Goal: Information Seeking & Learning: Find specific page/section

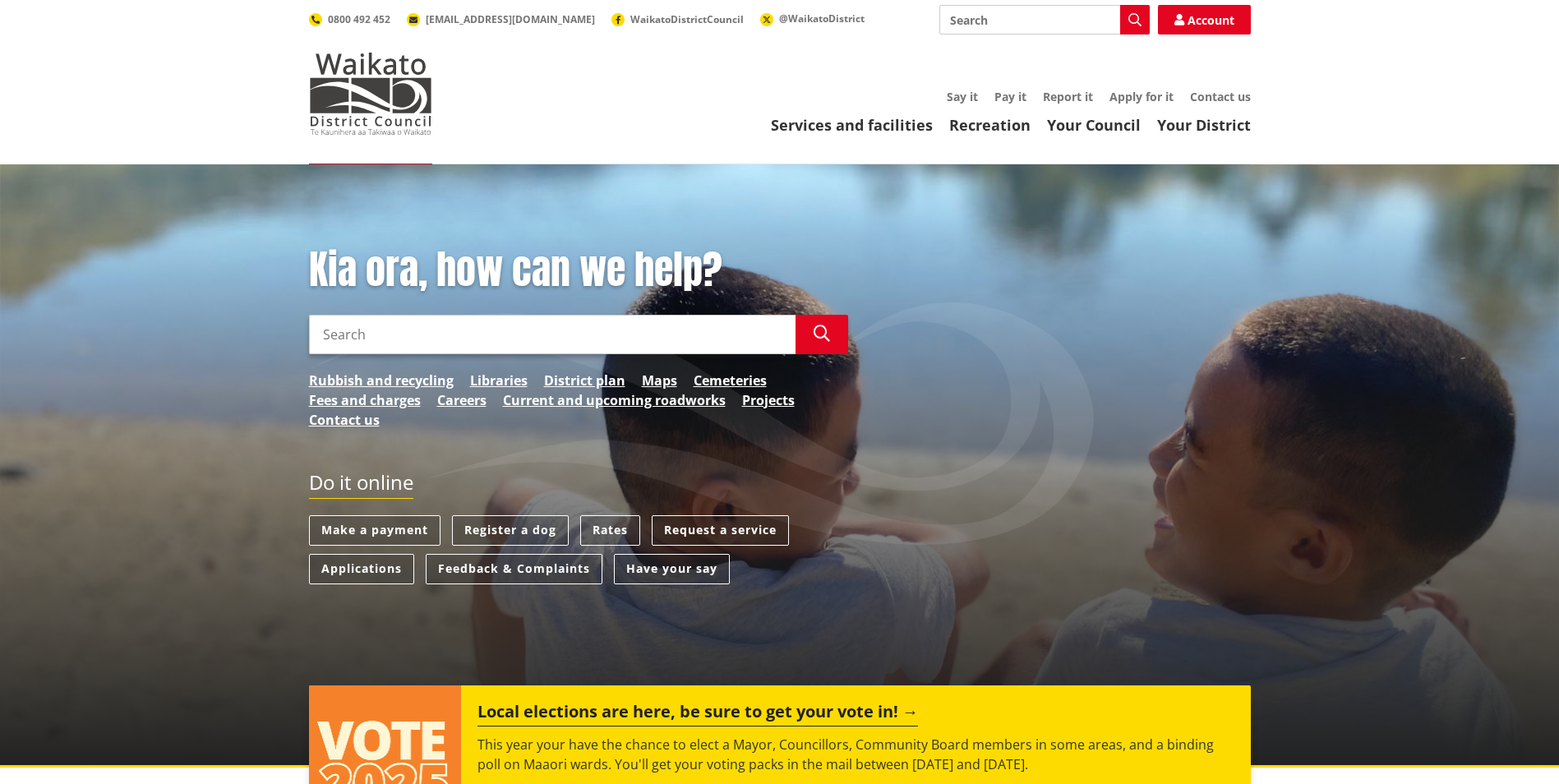
click at [614, 328] on input "Search" at bounding box center [552, 334] width 486 height 39
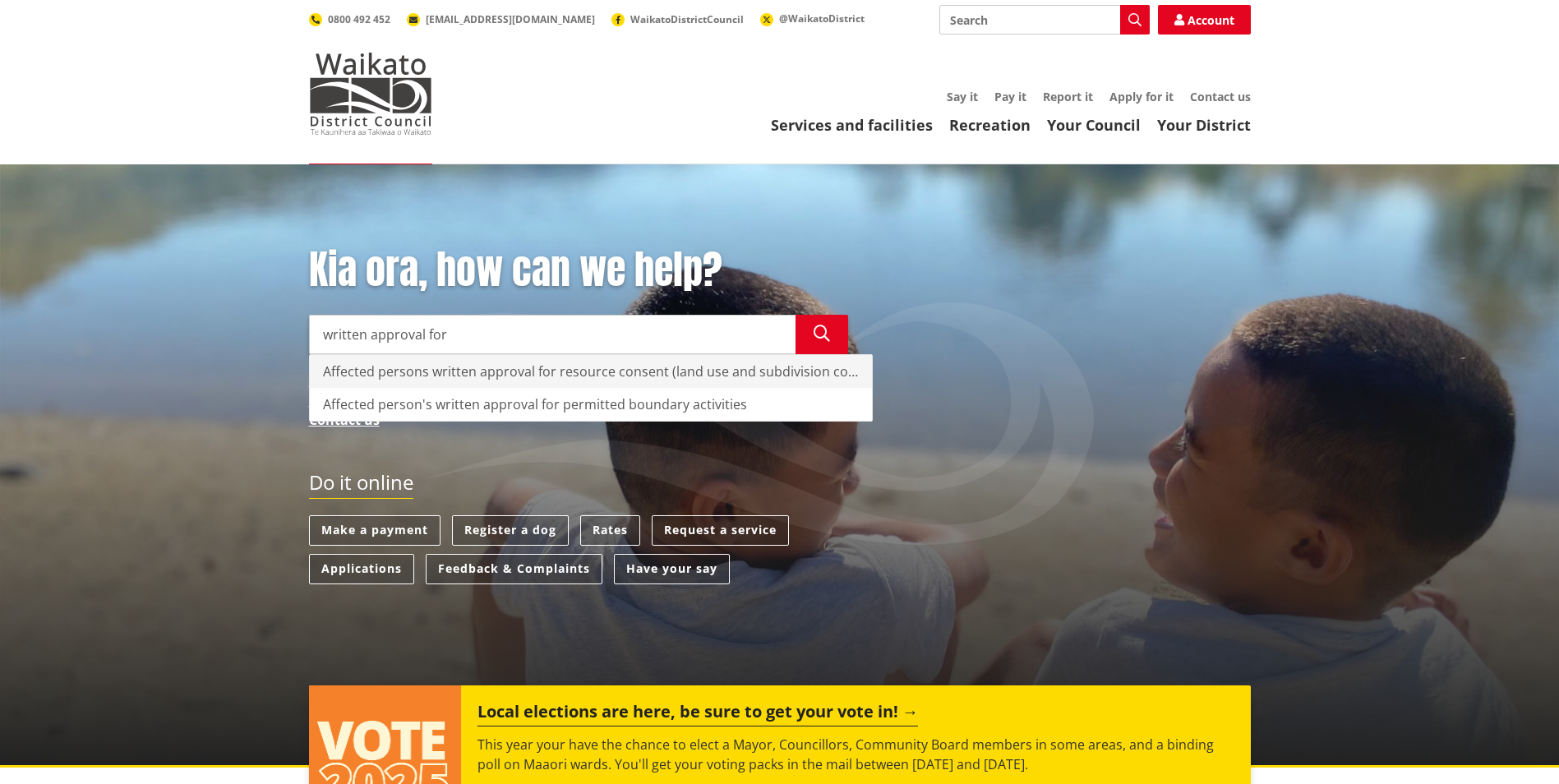
click at [556, 373] on div "Affected persons written approval for resource consent (land use and subdivisio…" at bounding box center [591, 371] width 562 height 33
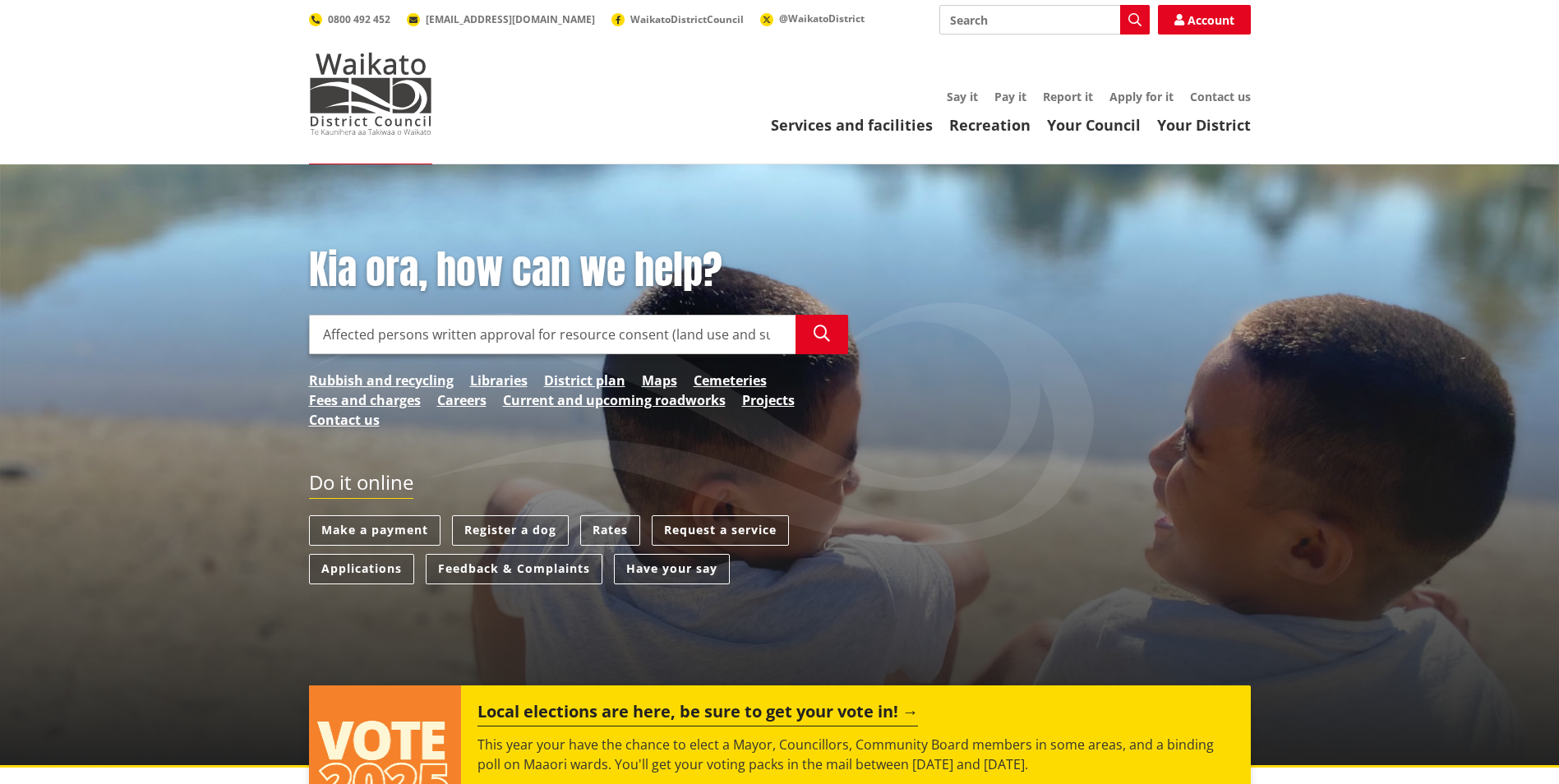
type input "Affected persons written approval for resource consent (land use and subdivisio…"
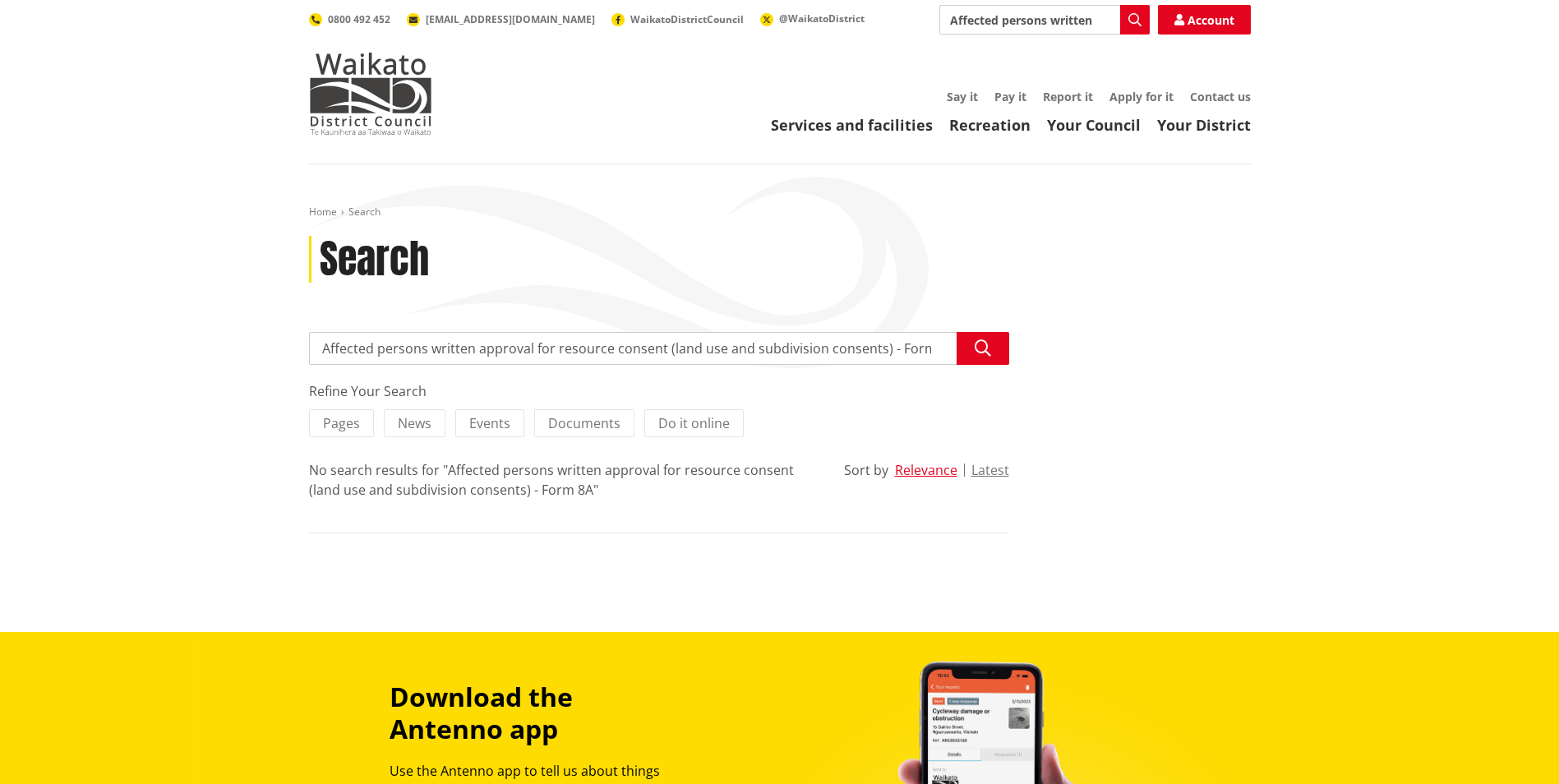
click at [419, 473] on div "No search results for "Affected persons written approval for resource consent (…" at bounding box center [564, 480] width 510 height 39
click at [973, 348] on button "Search" at bounding box center [982, 348] width 52 height 33
click at [1131, 16] on icon "button" at bounding box center [1135, 20] width 13 height 13
click at [1134, 17] on icon "button" at bounding box center [1135, 20] width 13 height 13
click at [372, 97] on img at bounding box center [371, 93] width 124 height 82
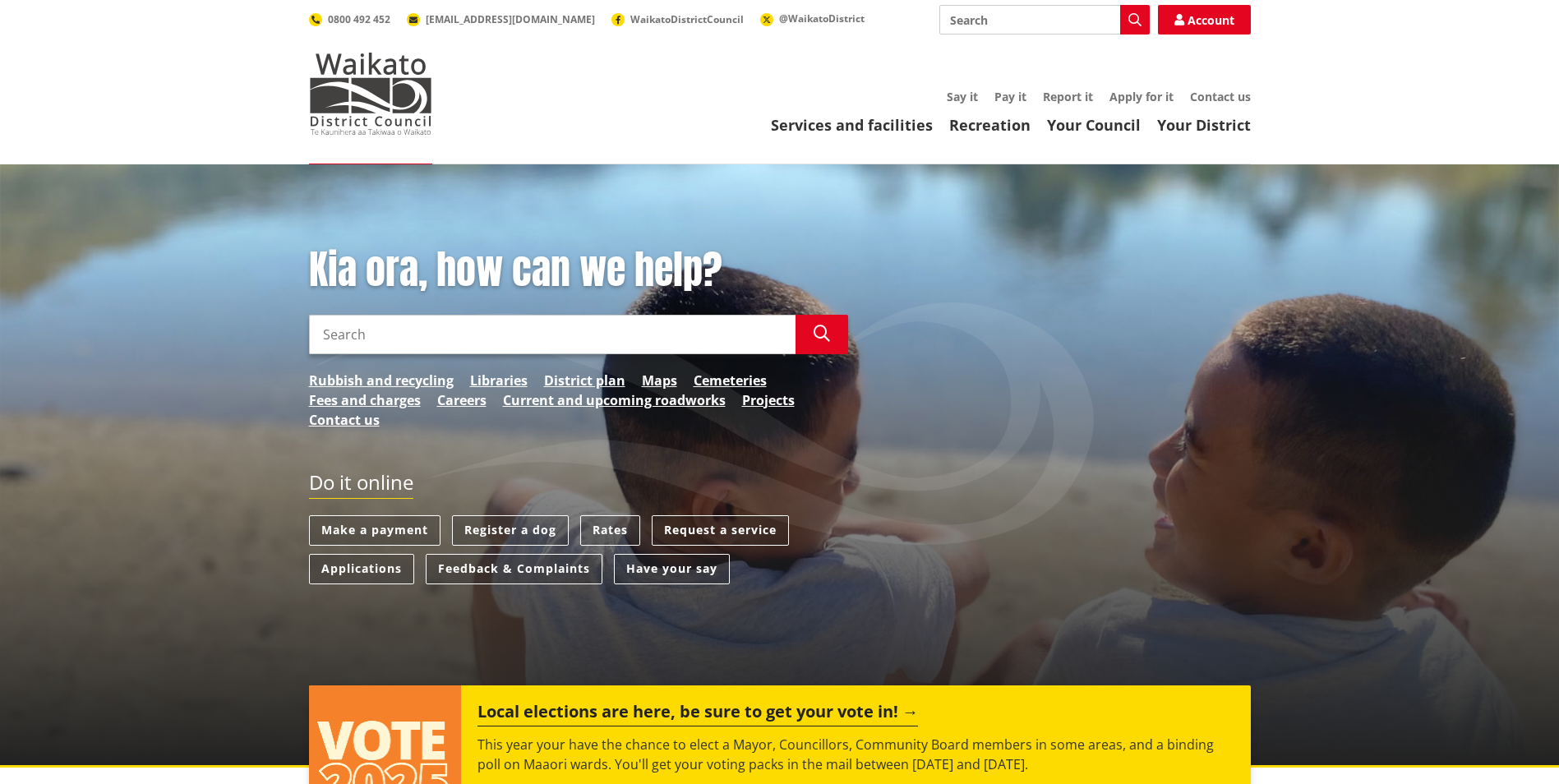
click at [1006, 23] on input "Search" at bounding box center [1044, 19] width 210 height 29
type input "written approval"
click at [1135, 15] on icon "button" at bounding box center [1135, 20] width 13 height 13
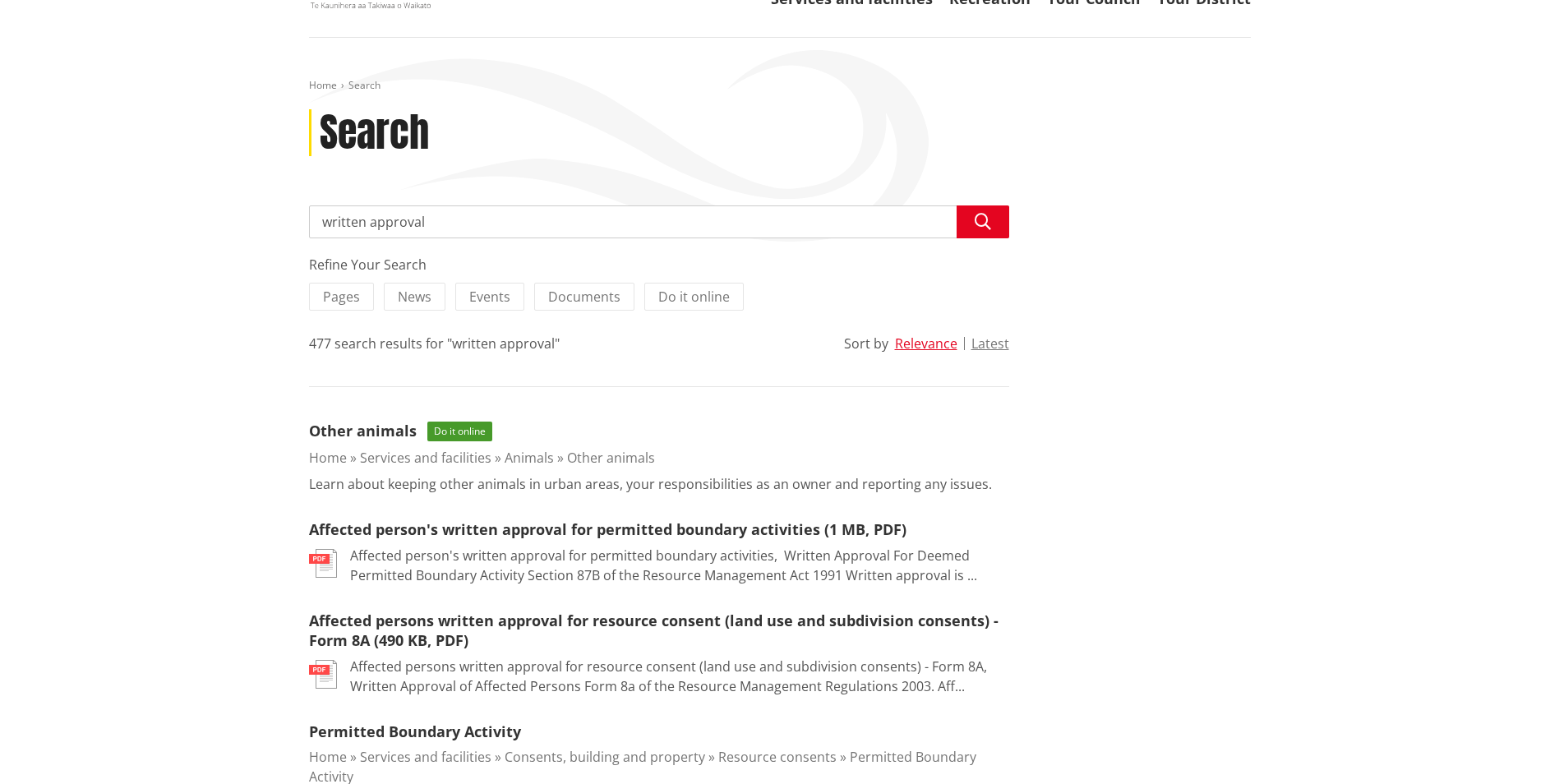
scroll to position [165, 0]
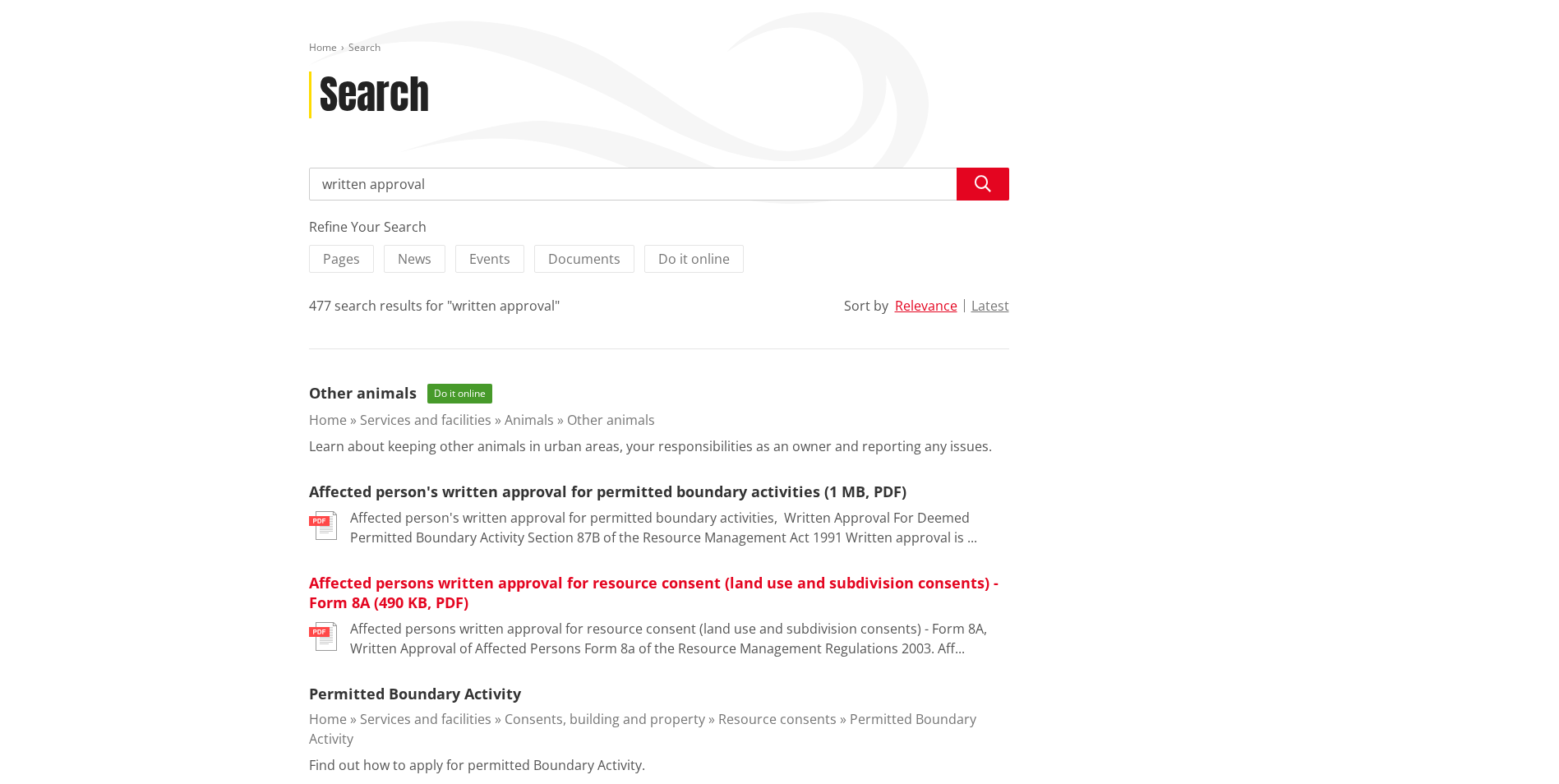
click at [554, 589] on link "Affected persons written approval for resource consent (land use and subdivisio…" at bounding box center [654, 593] width 690 height 40
